Goal: Task Accomplishment & Management: Complete application form

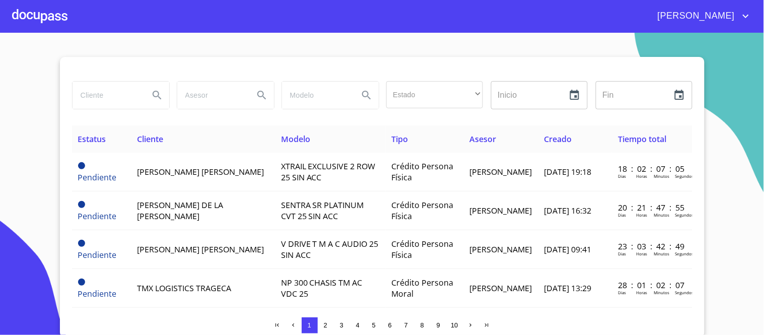
click at [49, 17] on div at bounding box center [39, 16] width 55 height 32
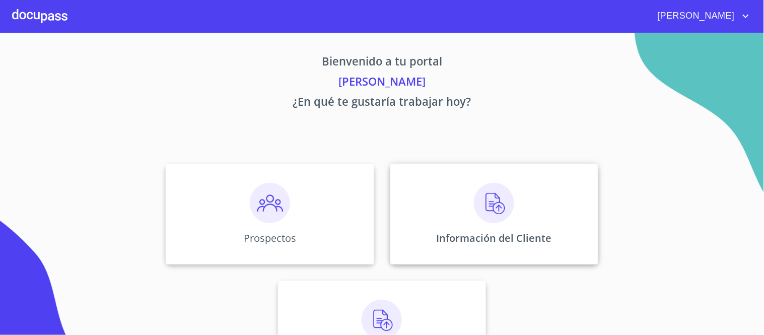
click at [492, 207] on img at bounding box center [494, 203] width 40 height 40
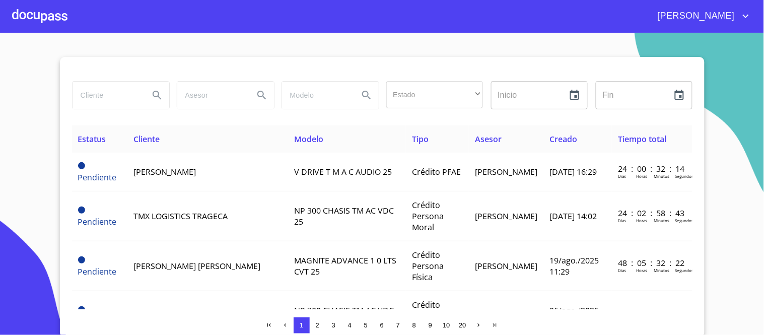
click at [481, 102] on div "Estado ​ ​" at bounding box center [434, 95] width 105 height 36
click at [102, 94] on input "search" at bounding box center [107, 95] width 69 height 27
type input "GRUPO"
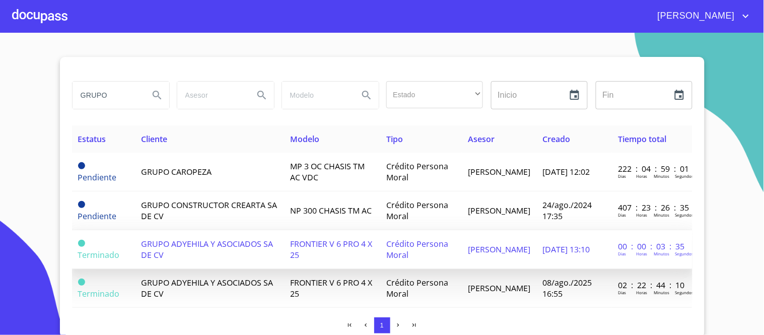
click at [408, 248] on span "Crédito Persona Moral" at bounding box center [417, 249] width 62 height 22
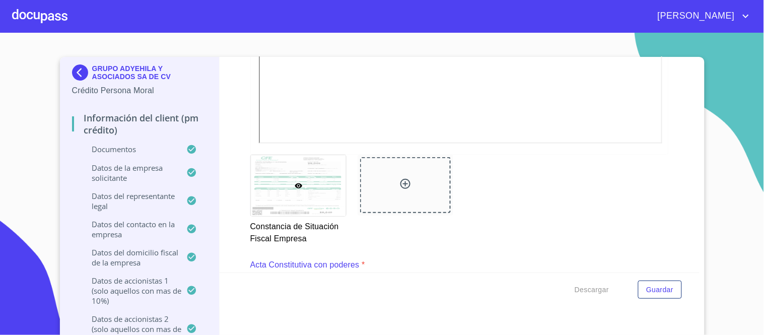
scroll to position [2334, 0]
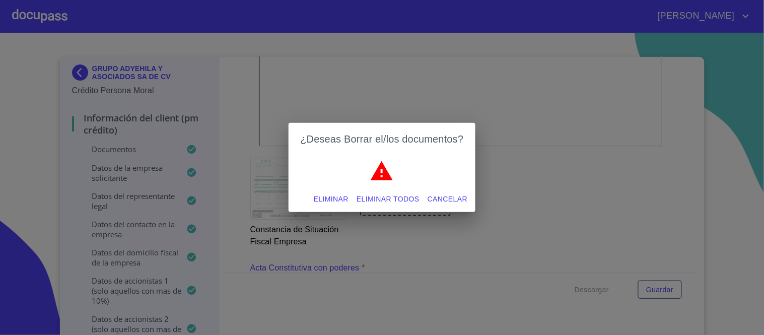
click at [343, 199] on span "Eliminar" at bounding box center [331, 199] width 35 height 13
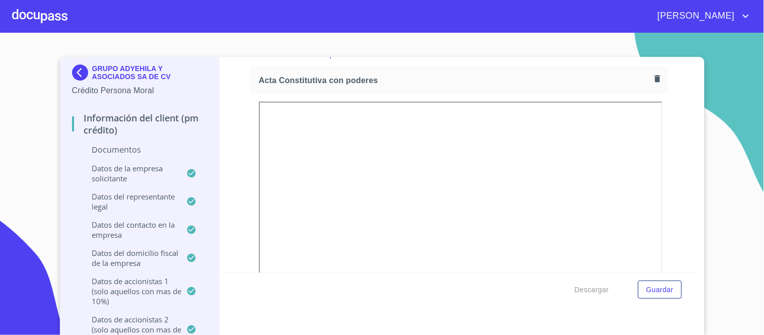
scroll to position [2278, 0]
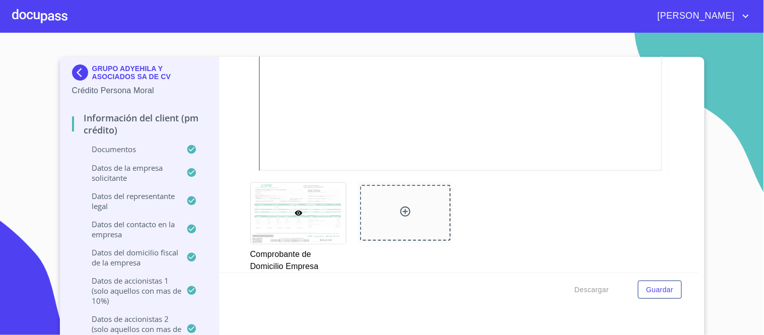
scroll to position [515, 0]
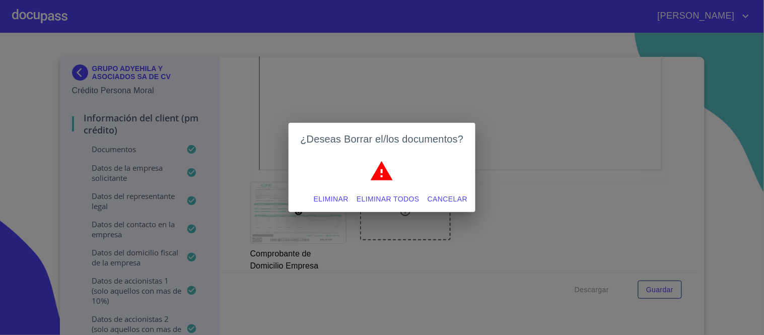
click at [335, 199] on span "Eliminar" at bounding box center [331, 199] width 35 height 13
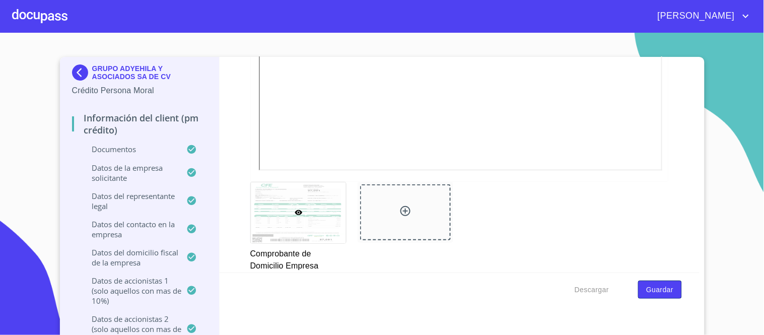
click at [659, 290] on span "Guardar" at bounding box center [659, 290] width 27 height 13
